Goal: Task Accomplishment & Management: Use online tool/utility

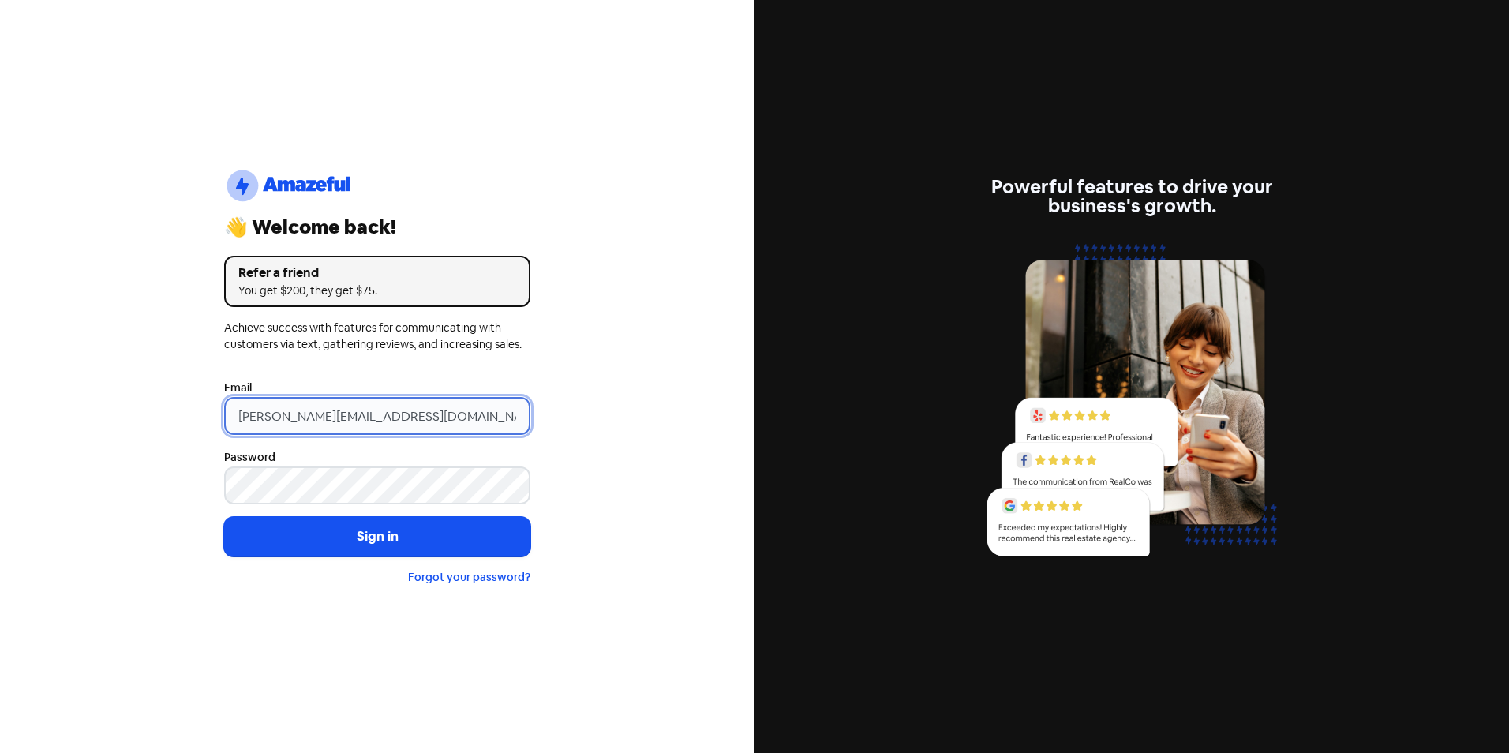
drag, startPoint x: 267, startPoint y: 416, endPoint x: 155, endPoint y: 417, distance: 112.0
click at [155, 417] on div "logo-amazeful_Logo 👋 Welcome back! Refer a friend You get $200, they get $75. A…" at bounding box center [377, 376] width 754 height 753
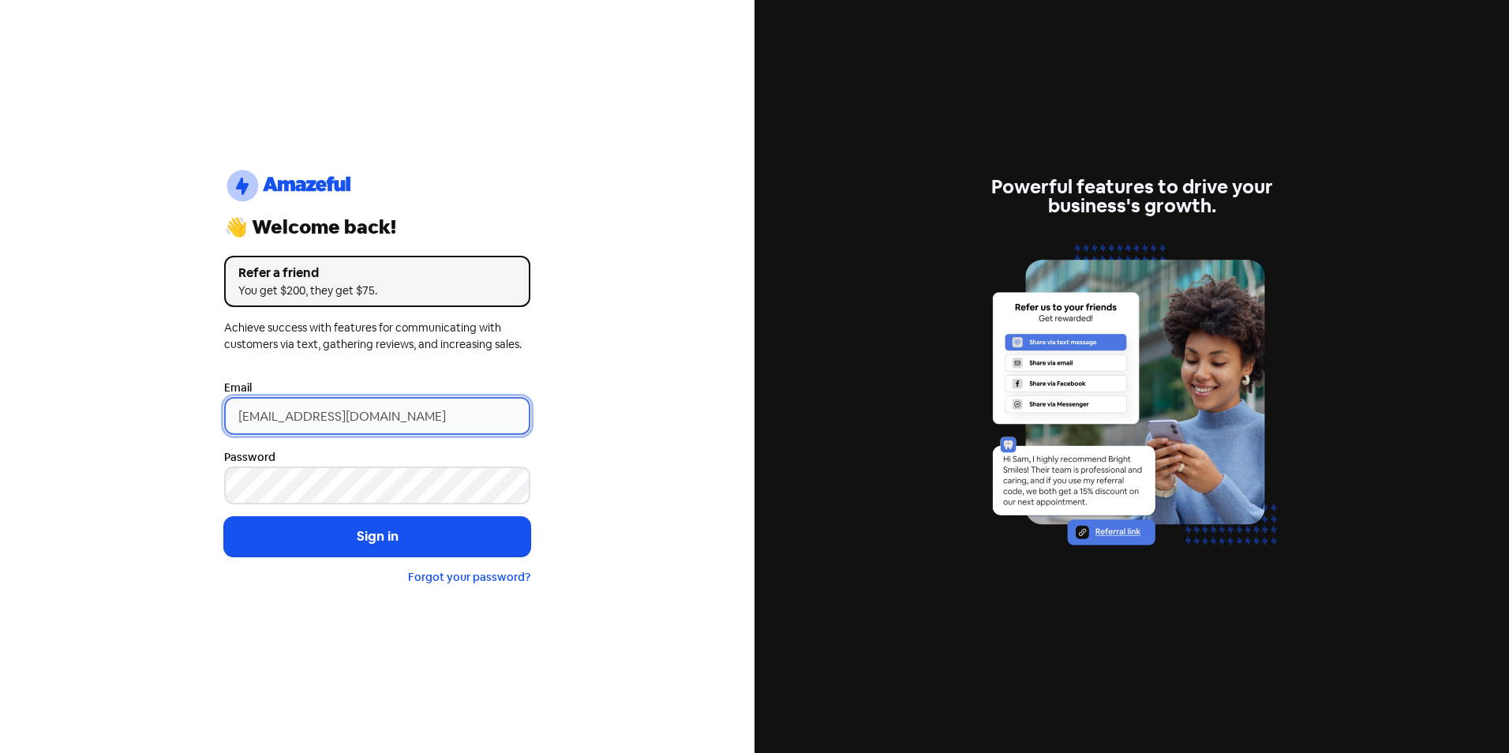
type input "[EMAIL_ADDRESS][DOMAIN_NAME]"
click at [224, 517] on button "Sign in" at bounding box center [377, 536] width 306 height 39
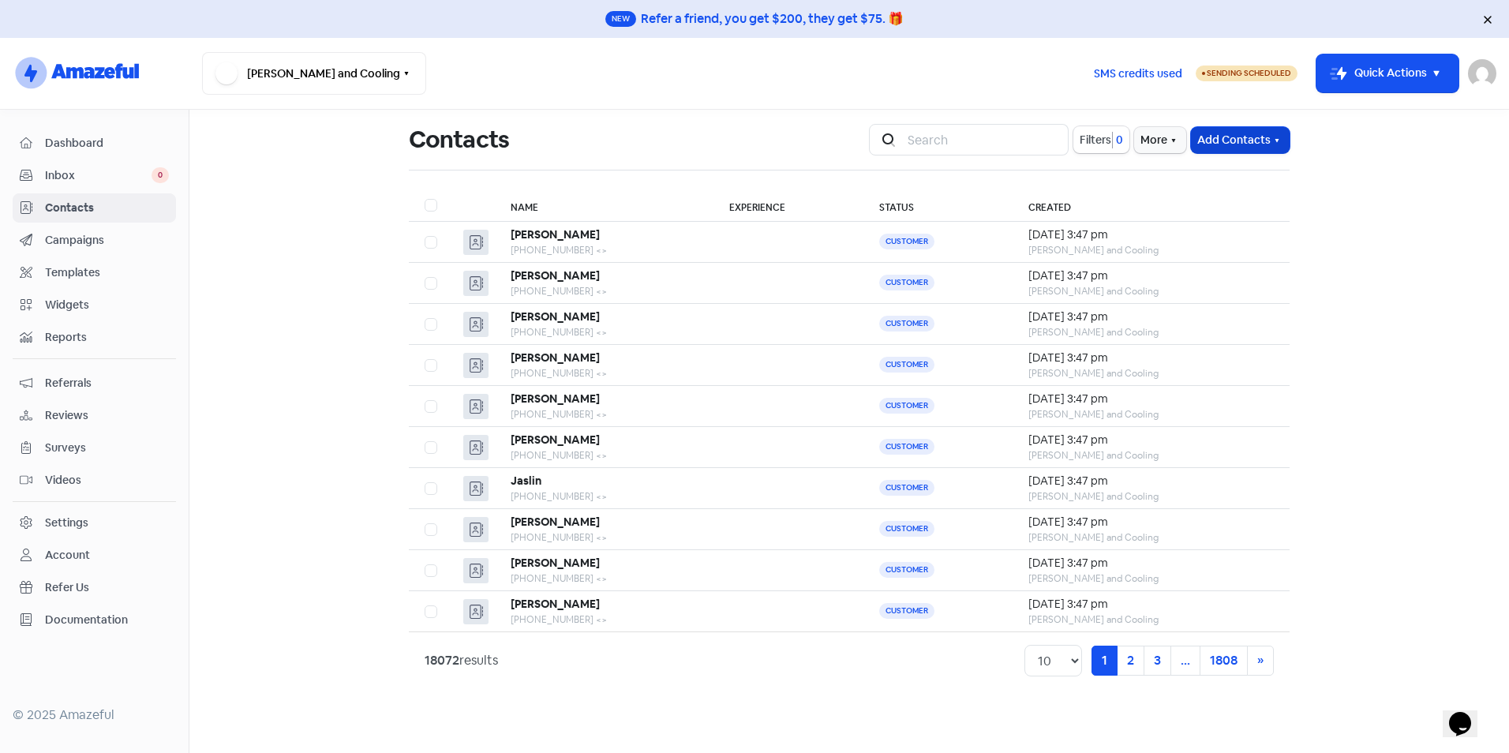
click at [1247, 136] on button "Add Contacts" at bounding box center [1240, 140] width 99 height 26
click at [1245, 205] on button "Import contact (basic)" at bounding box center [1197, 206] width 184 height 32
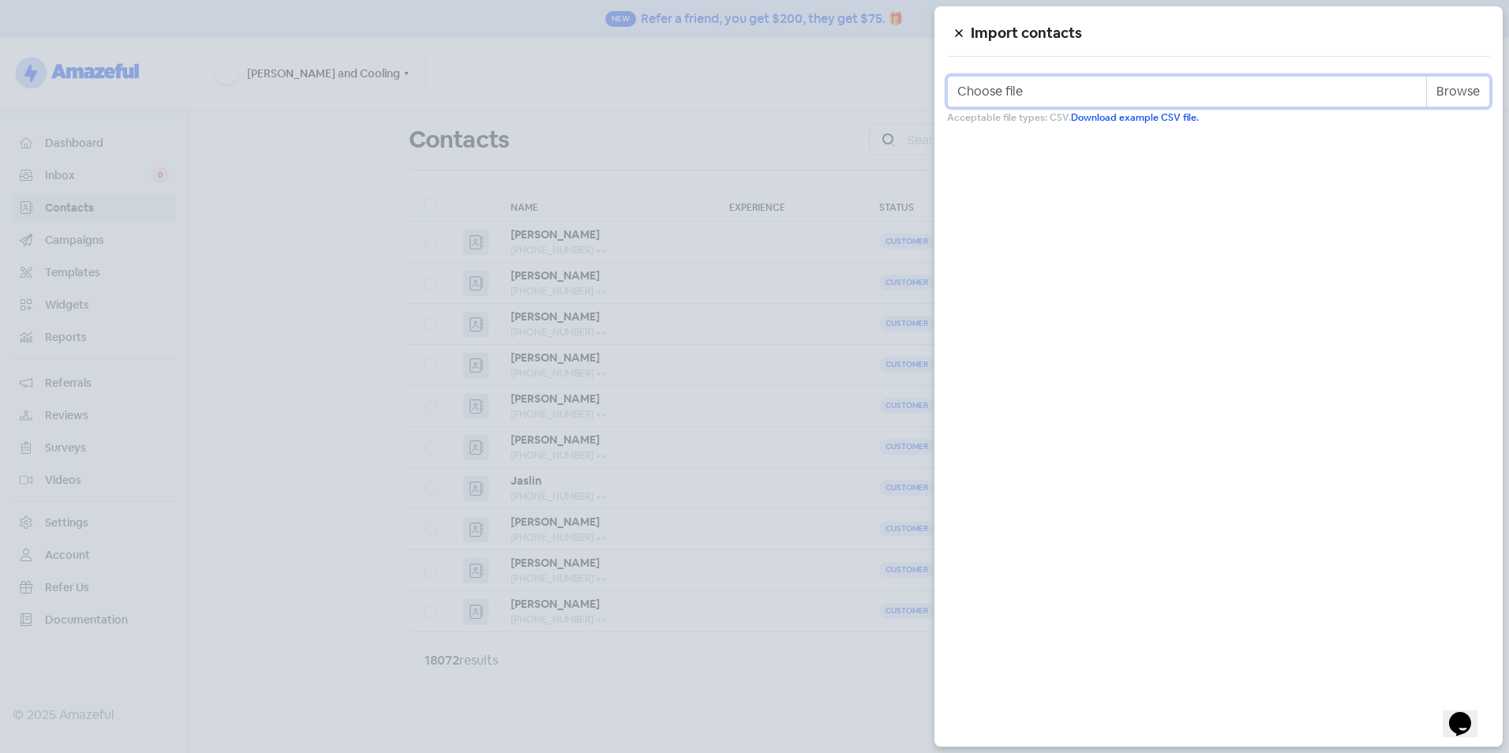
click at [1465, 92] on input "Choose file" at bounding box center [1218, 92] width 543 height 32
type input "C:\fakepath\Review Template.csv"
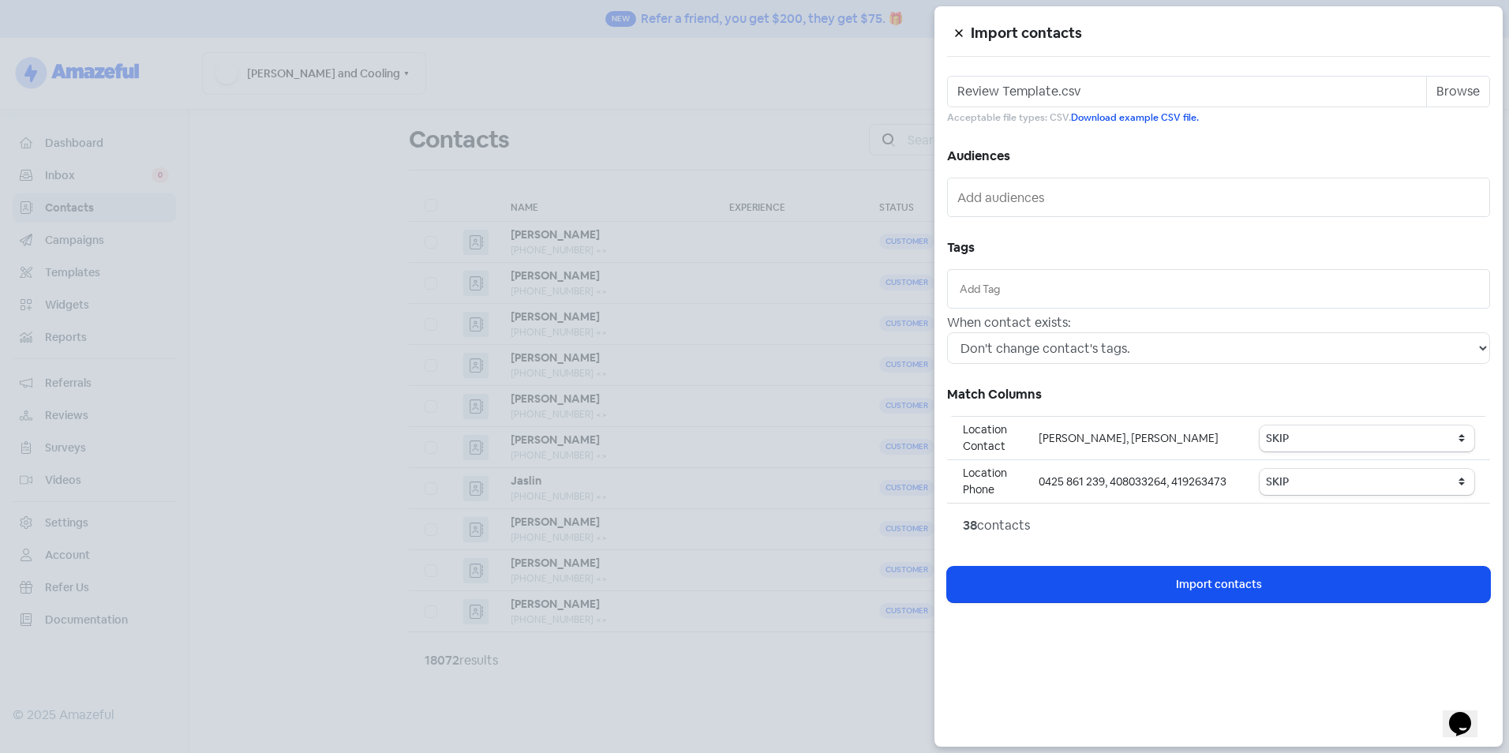
click at [1012, 297] on li at bounding box center [1217, 289] width 525 height 22
click at [1034, 305] on div at bounding box center [1218, 288] width 543 height 39
click at [1038, 290] on input "text" at bounding box center [1218, 288] width 518 height 17
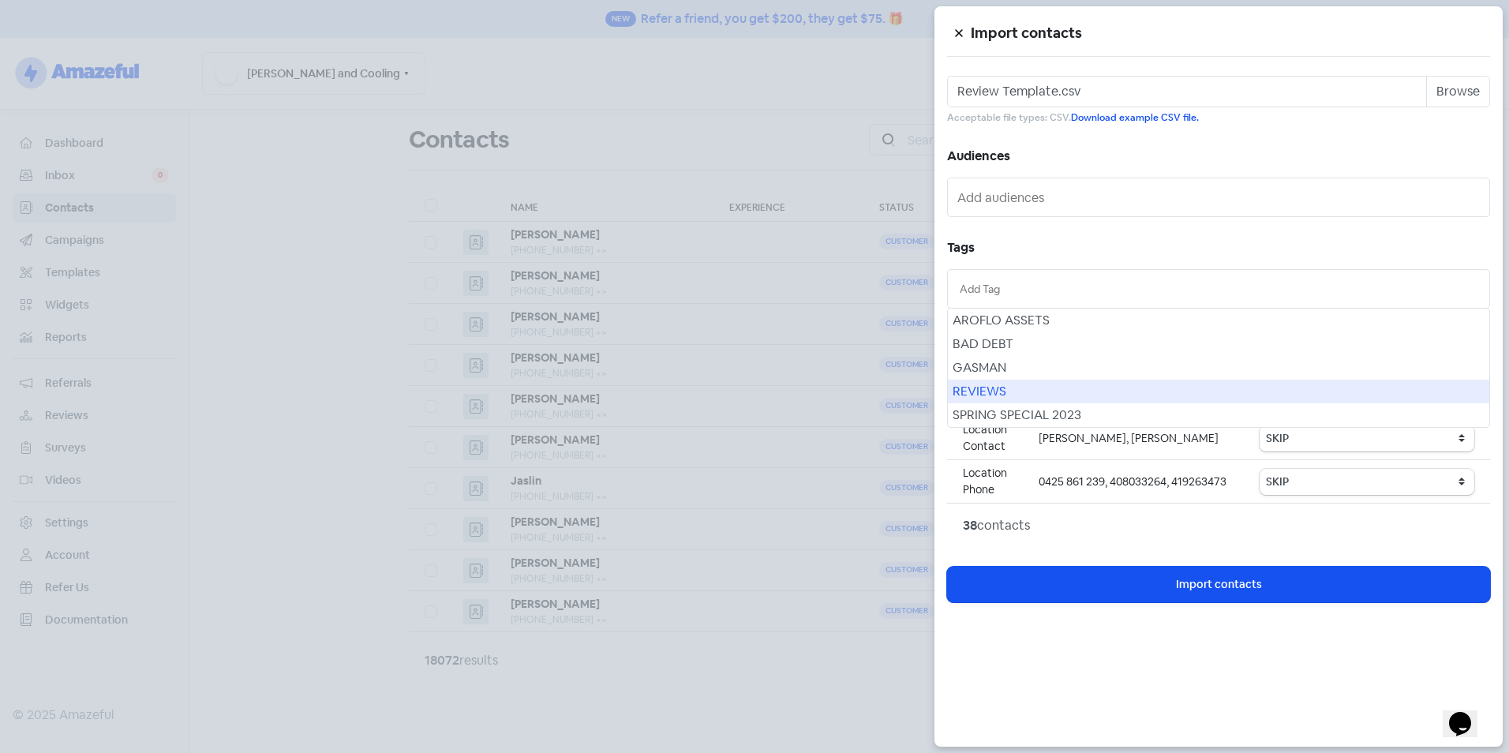
click at [996, 388] on div "REVIEWS" at bounding box center [1218, 392] width 541 height 24
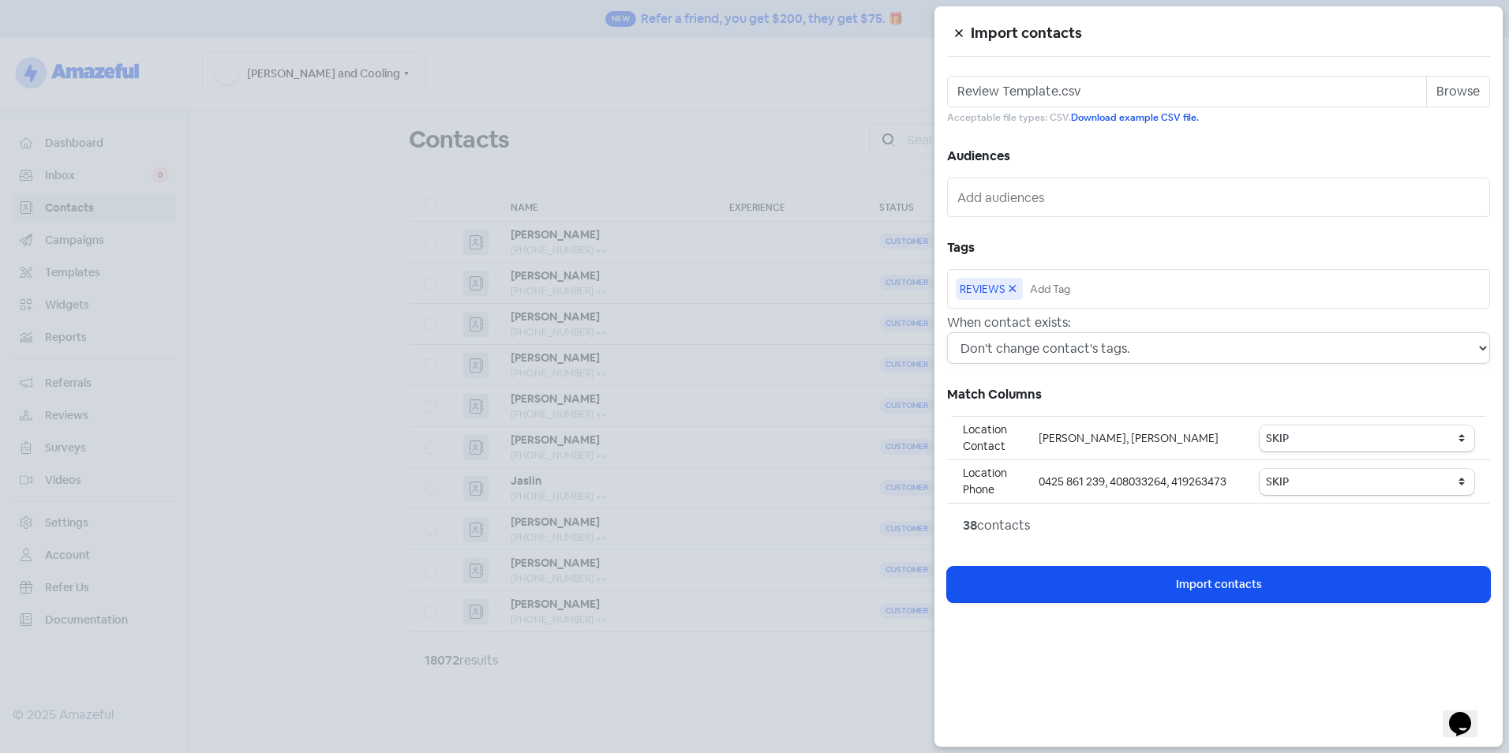
click at [1131, 351] on select "Don't change contact's tags. Don't change contact's existing tags, but add new …" at bounding box center [1218, 348] width 543 height 32
select select "2"
click at [947, 332] on select "Don't change contact's tags. Don't change contact's existing tags, but add new …" at bounding box center [1218, 348] width 543 height 32
click at [1314, 443] on select "SKIP First name Last name Mobile number Email address Contact status Category 1…" at bounding box center [1366, 438] width 215 height 26
select select "first_name"
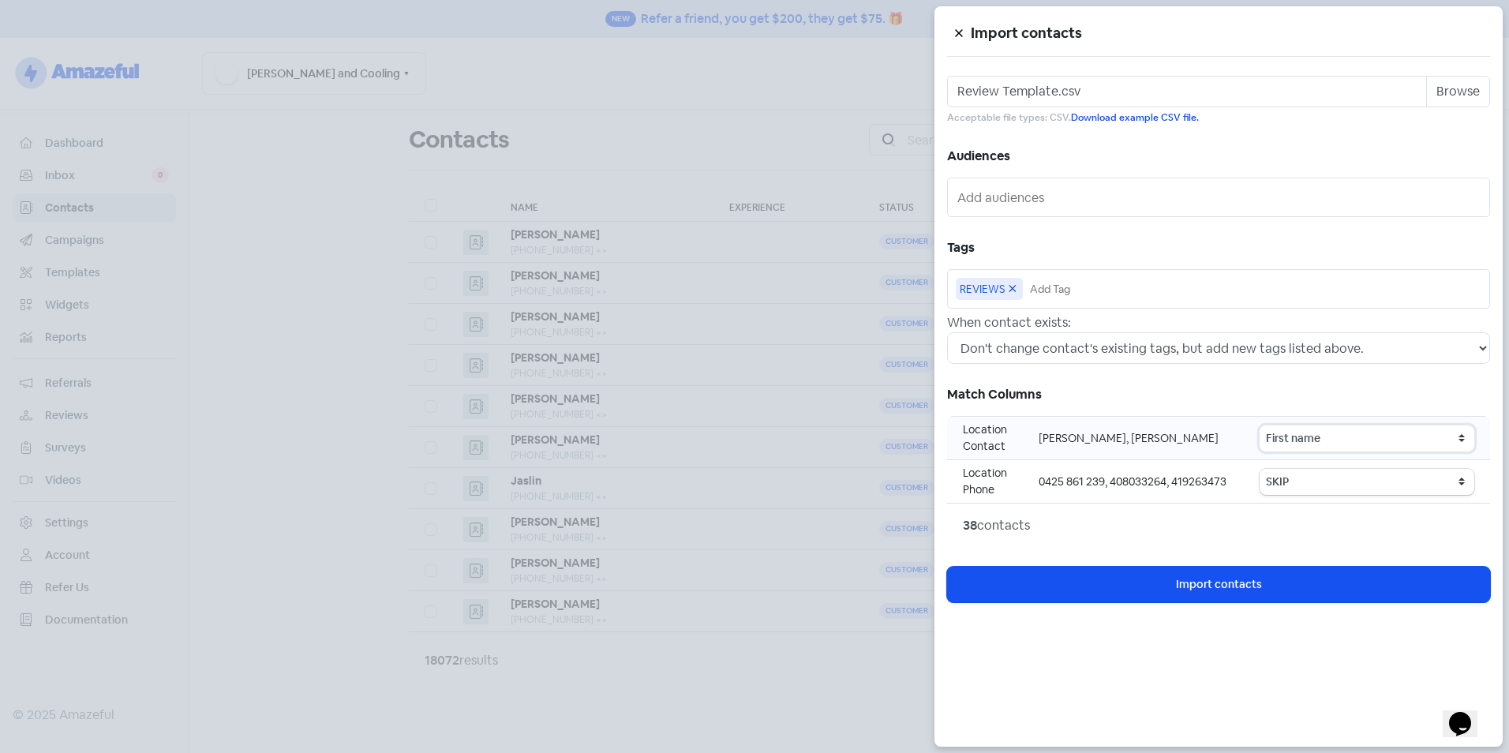
click at [1262, 425] on select "SKIP First name Last name Mobile number Email address Contact status Category 1…" at bounding box center [1366, 438] width 215 height 26
click at [1285, 484] on select "SKIP First name Last name Mobile number Email address Contact status Category 1…" at bounding box center [1366, 482] width 215 height 26
select select "phone"
click at [1262, 469] on select "SKIP First name Last name Mobile number Email address Contact status Category 1…" at bounding box center [1366, 482] width 215 height 26
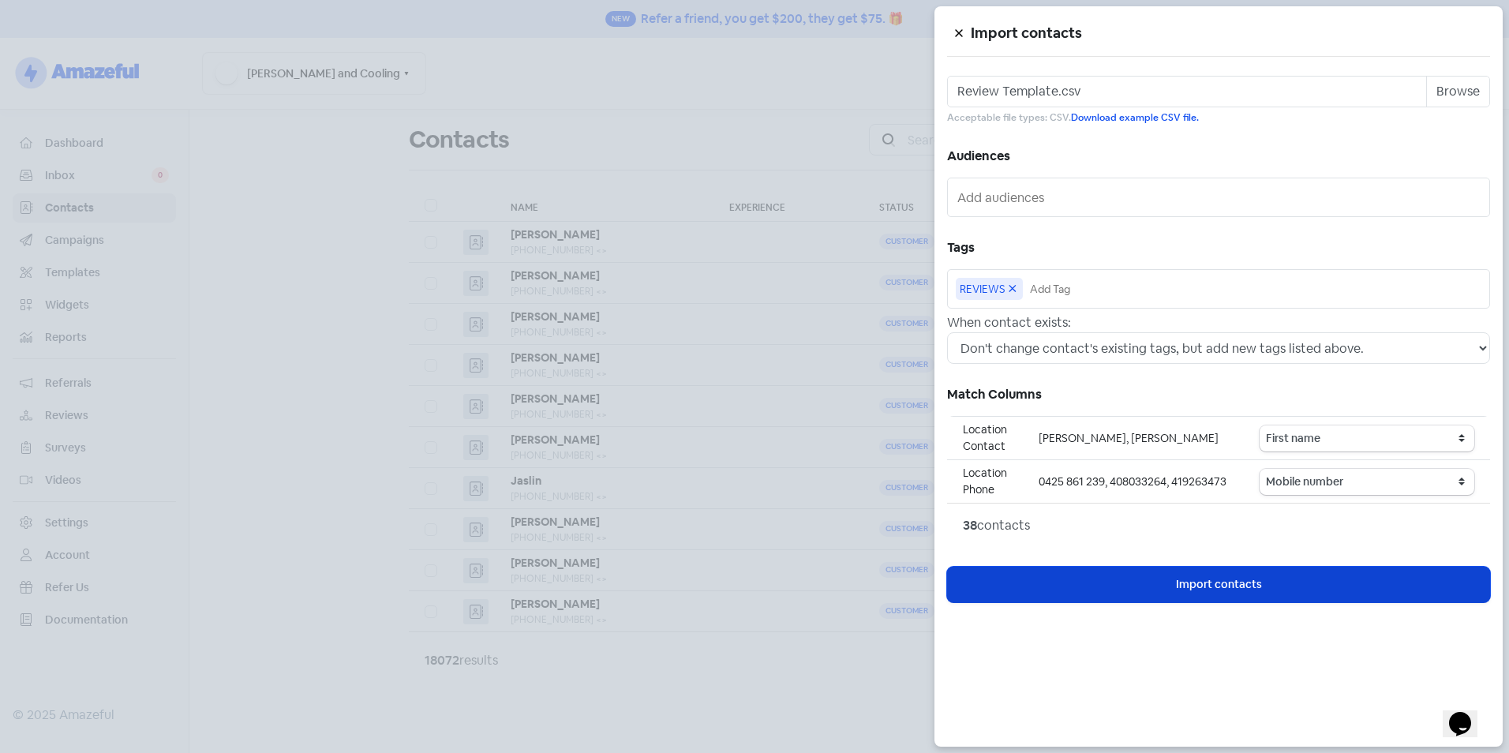
click at [1176, 584] on span "Import contacts" at bounding box center [1219, 584] width 86 height 17
click at [1202, 579] on span "Import contacts" at bounding box center [1219, 584] width 86 height 17
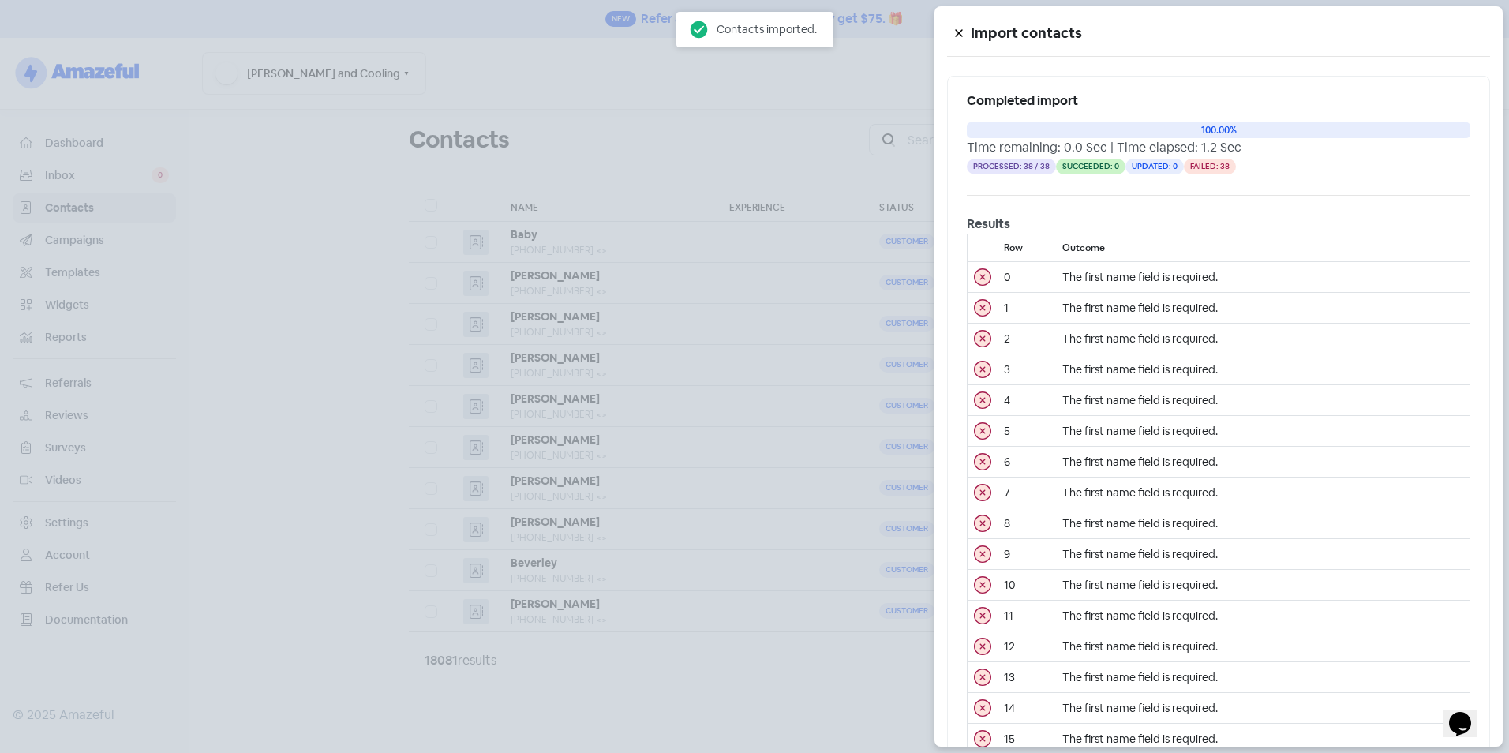
click at [953, 28] on button at bounding box center [959, 33] width 24 height 28
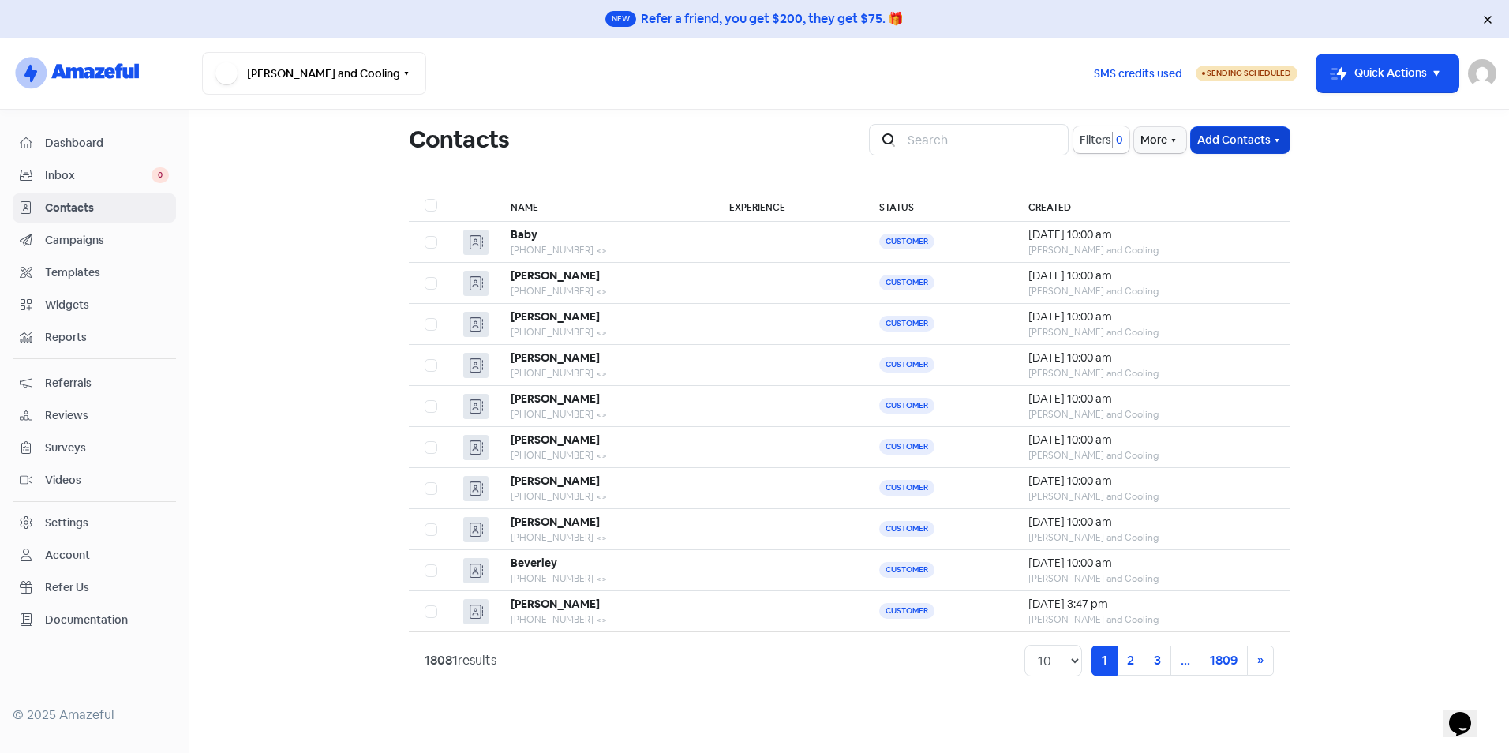
click at [1273, 136] on icon "button" at bounding box center [1276, 140] width 13 height 13
drag, startPoint x: 1367, startPoint y: 170, endPoint x: 1057, endPoint y: 172, distance: 309.3
click at [1367, 171] on main "Contacts Icon For Search Filters 0 More Add Contacts Add a contact Import conta…" at bounding box center [848, 431] width 1319 height 643
